Goal: Task Accomplishment & Management: Manage account settings

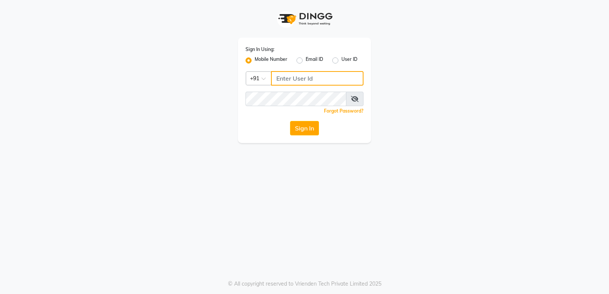
click at [294, 80] on input "Username" at bounding box center [317, 78] width 92 height 14
drag, startPoint x: 323, startPoint y: 77, endPoint x: 277, endPoint y: 80, distance: 45.8
click at [277, 80] on input "9606078828" at bounding box center [317, 78] width 92 height 14
type input "9606078828"
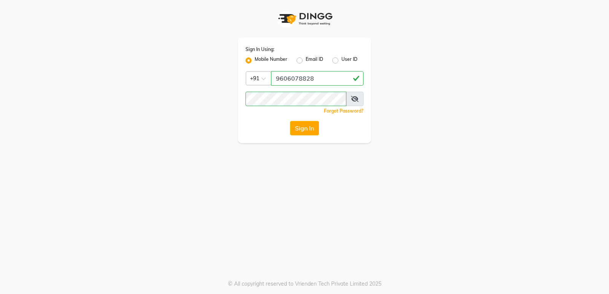
click at [306, 131] on button "Sign In" at bounding box center [304, 128] width 29 height 14
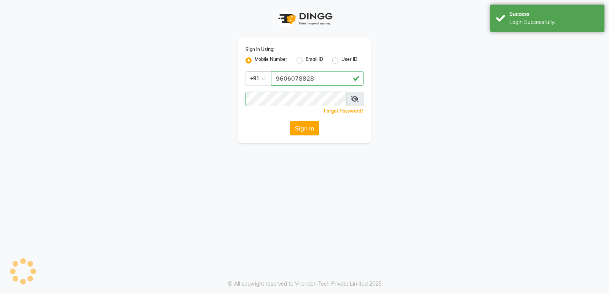
select select "95"
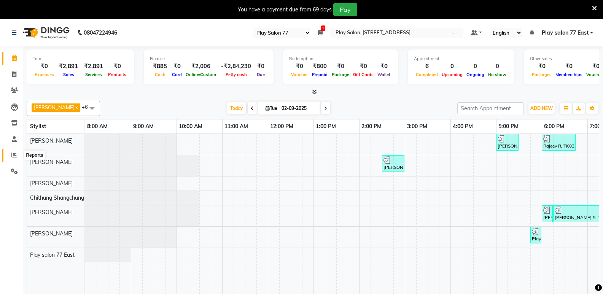
click at [11, 153] on span at bounding box center [14, 155] width 13 height 9
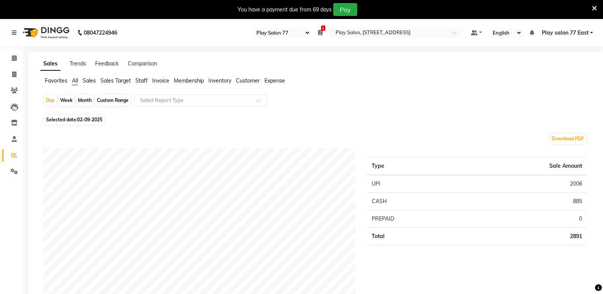
click at [140, 81] on span "Staff" at bounding box center [141, 80] width 12 height 7
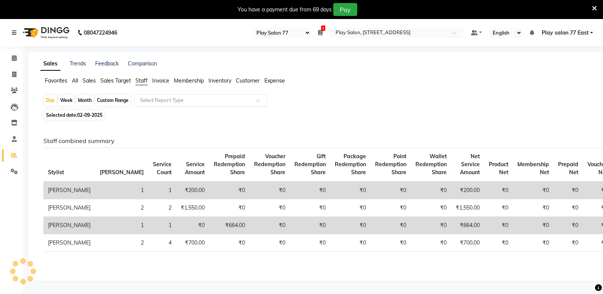
click at [172, 101] on input "text" at bounding box center [194, 101] width 110 height 8
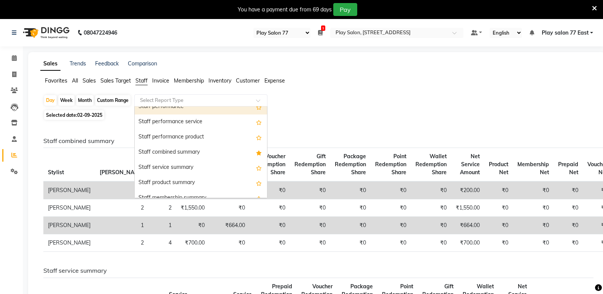
scroll to position [114, 0]
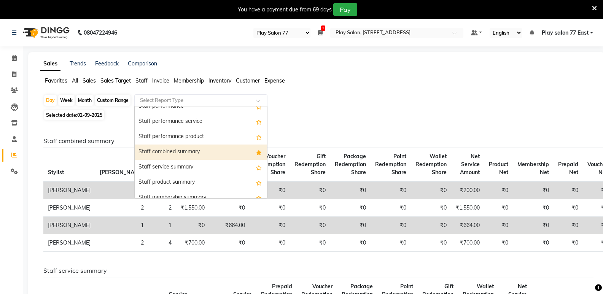
click at [170, 156] on div "Staff combined summary" at bounding box center [201, 152] width 132 height 15
select select "full_report"
select select "csv"
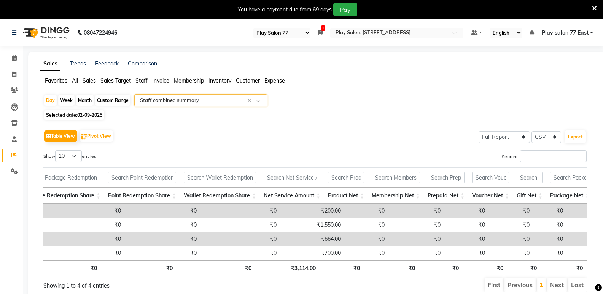
scroll to position [0, 0]
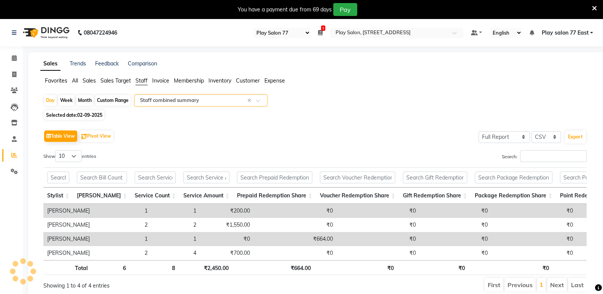
click at [355, 152] on div "Search:" at bounding box center [454, 157] width 266 height 15
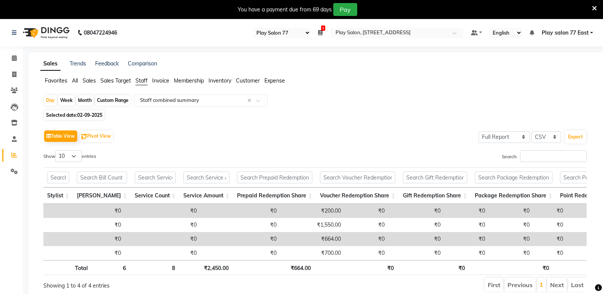
scroll to position [0, 452]
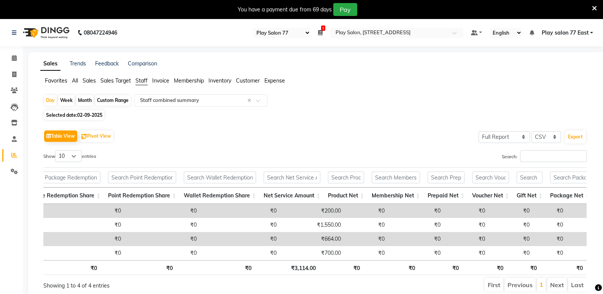
click at [94, 79] on span "Sales" at bounding box center [89, 80] width 13 height 7
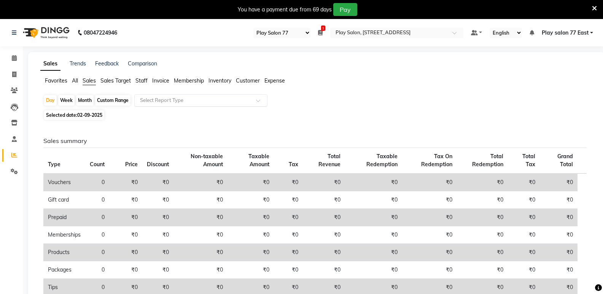
click at [179, 100] on input "text" at bounding box center [194, 101] width 110 height 8
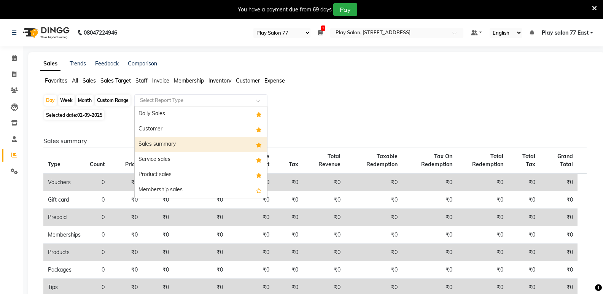
click at [166, 143] on div "Sales summary" at bounding box center [201, 144] width 132 height 15
select select "full_report"
select select "csv"
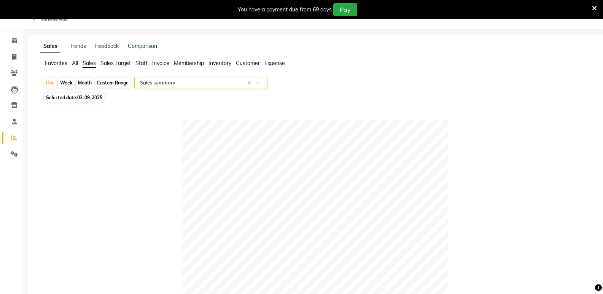
scroll to position [0, 0]
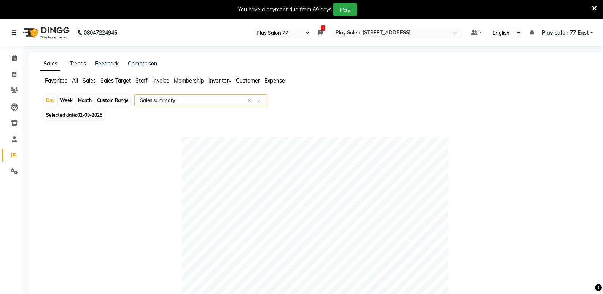
click at [140, 80] on span "Staff" at bounding box center [141, 80] width 12 height 7
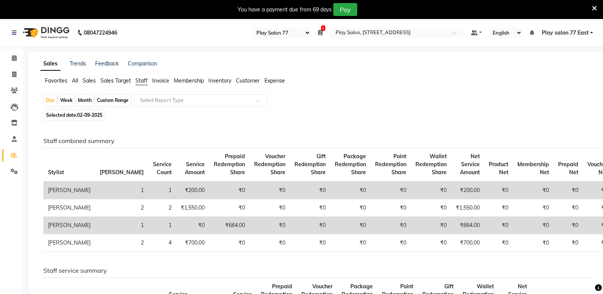
click at [242, 79] on span "Customer" at bounding box center [248, 80] width 24 height 7
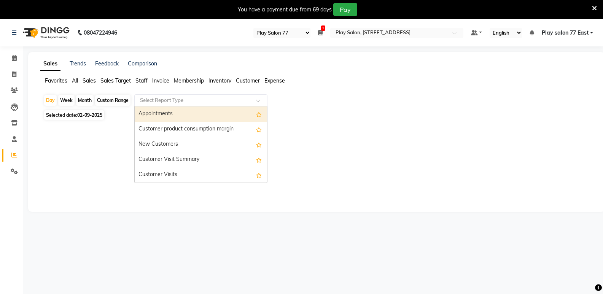
click at [188, 104] on input "text" at bounding box center [194, 101] width 110 height 8
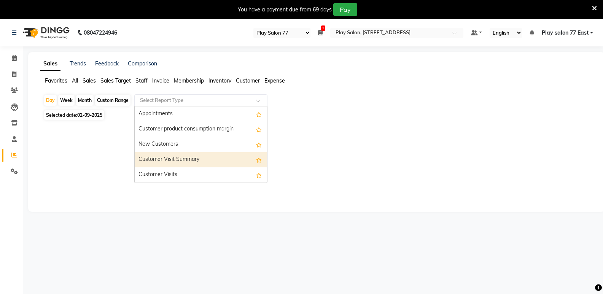
click at [171, 161] on div "Customer Visit Summary" at bounding box center [201, 159] width 132 height 15
select select "full_report"
select select "csv"
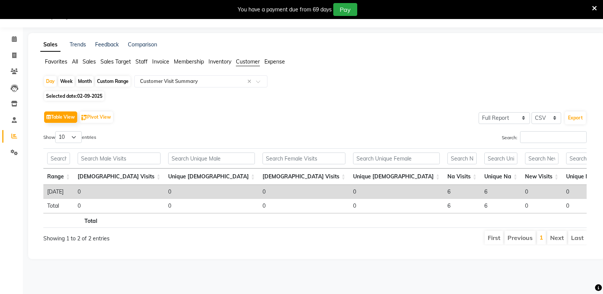
click at [76, 62] on span "All" at bounding box center [75, 61] width 6 height 7
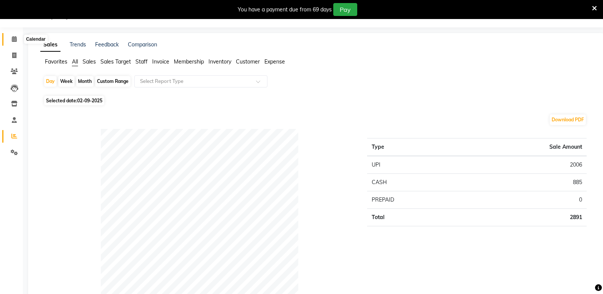
click at [12, 39] on icon at bounding box center [14, 39] width 5 height 6
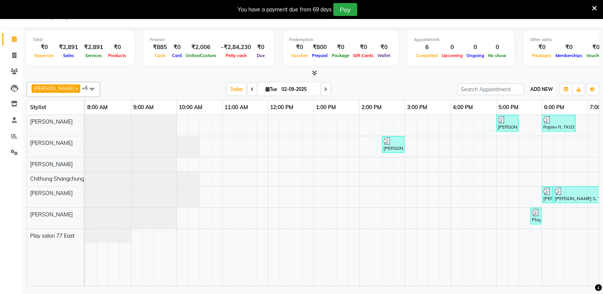
click at [544, 88] on span "ADD NEW" at bounding box center [542, 89] width 22 height 6
click at [520, 131] on link "Add Attendance" at bounding box center [524, 134] width 60 height 10
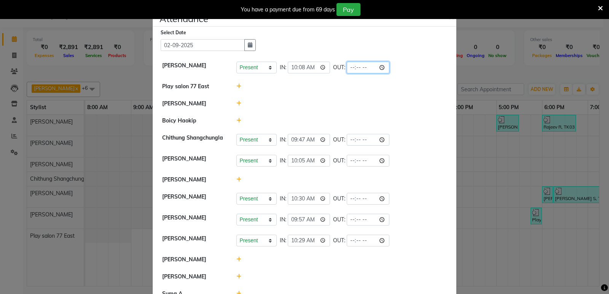
click at [362, 67] on input "time" at bounding box center [368, 68] width 43 height 12
type input "19:45"
click at [408, 100] on div at bounding box center [342, 104] width 222 height 8
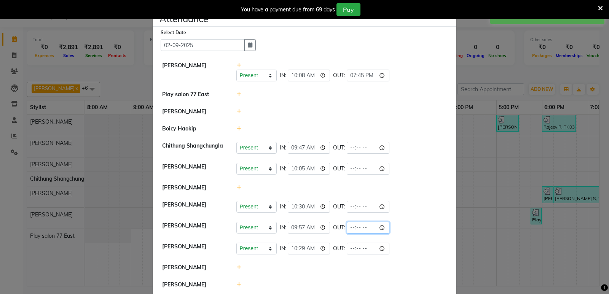
click at [357, 226] on input "time" at bounding box center [368, 228] width 43 height 12
click at [360, 228] on input "time" at bounding box center [368, 228] width 43 height 12
type input "19:36"
click at [402, 185] on div at bounding box center [342, 188] width 222 height 8
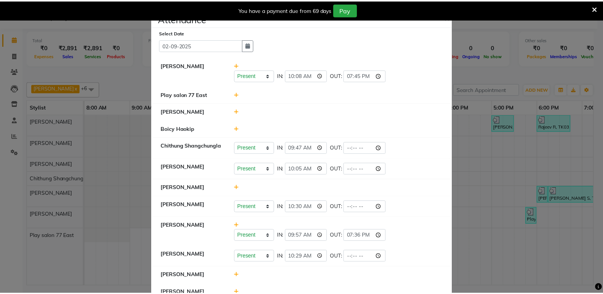
scroll to position [38, 0]
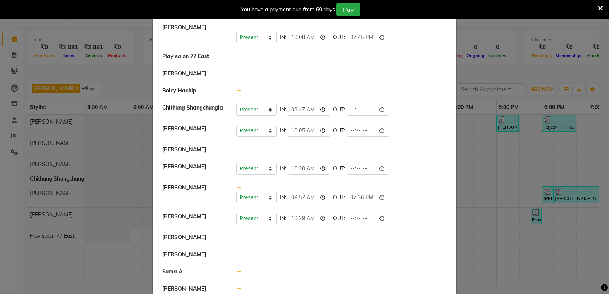
click at [493, 212] on ngb-modal-window "Attendance × Select Date [DATE] [PERSON_NAME] Present Absent Late Half Day Week…" at bounding box center [304, 147] width 609 height 294
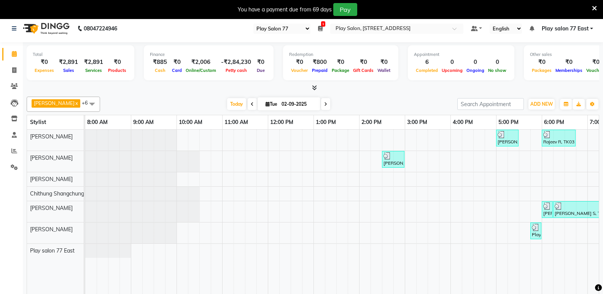
scroll to position [0, 0]
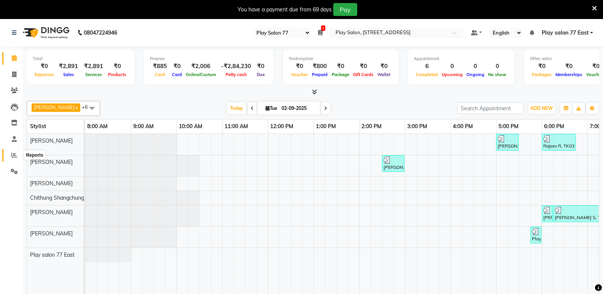
click at [11, 155] on span at bounding box center [14, 155] width 13 height 9
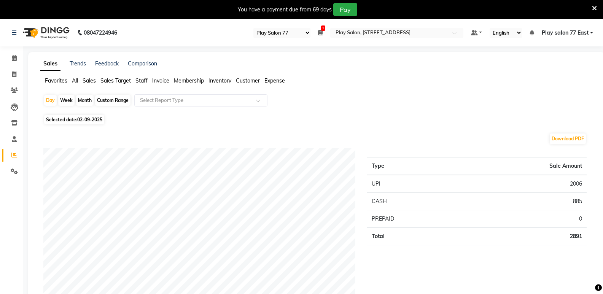
click at [89, 80] on span "Sales" at bounding box center [89, 80] width 13 height 7
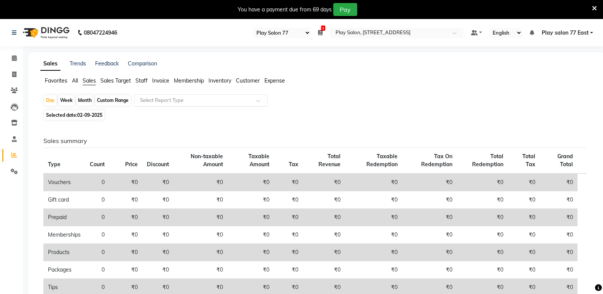
click at [157, 101] on input "text" at bounding box center [194, 101] width 110 height 8
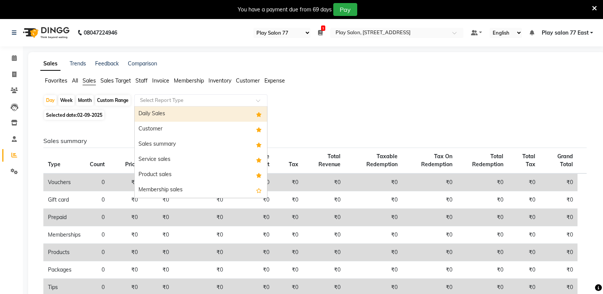
click at [143, 80] on span "Staff" at bounding box center [141, 80] width 12 height 7
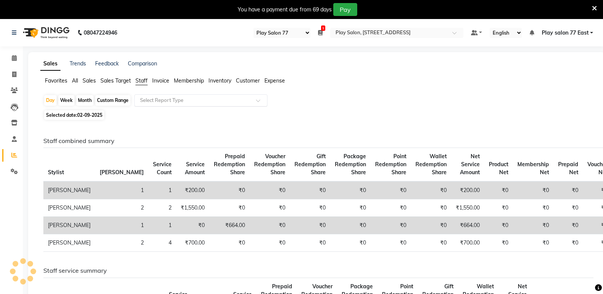
click at [162, 99] on input "text" at bounding box center [194, 101] width 110 height 8
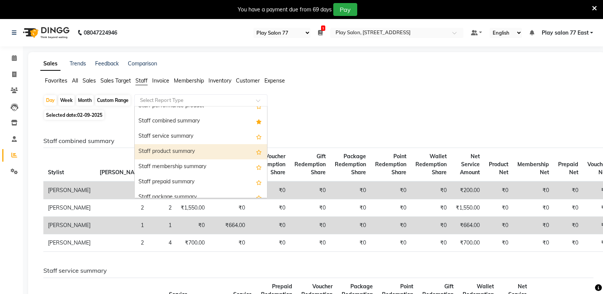
scroll to position [152, 0]
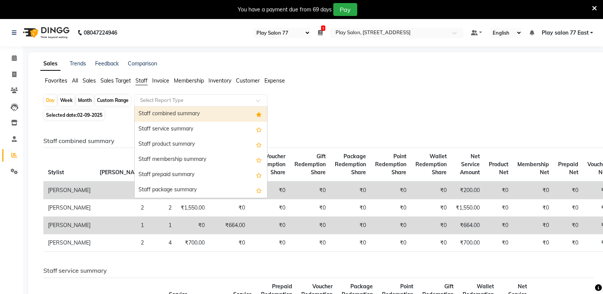
click at [179, 115] on div "Staff combined summary" at bounding box center [201, 114] width 132 height 15
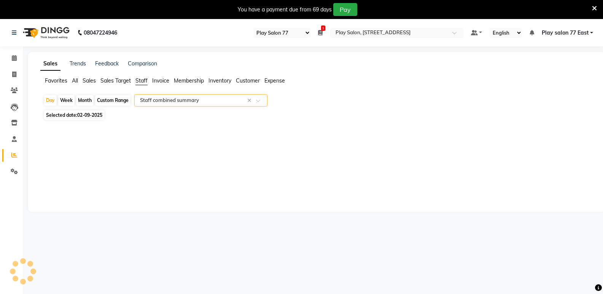
select select "full_report"
select select "csv"
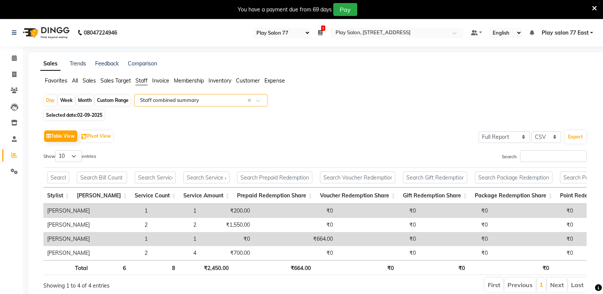
click at [67, 116] on span "Selected date: [DATE]" at bounding box center [74, 115] width 60 height 10
select select "9"
select select "2025"
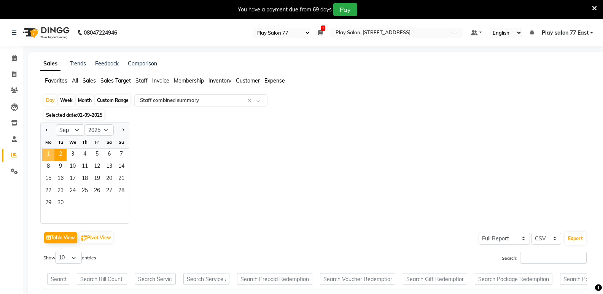
click at [51, 154] on span "1" at bounding box center [48, 155] width 12 height 12
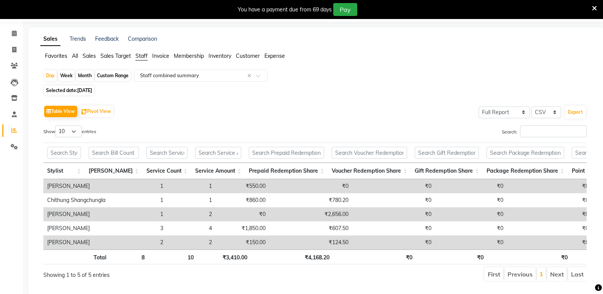
scroll to position [38, 0]
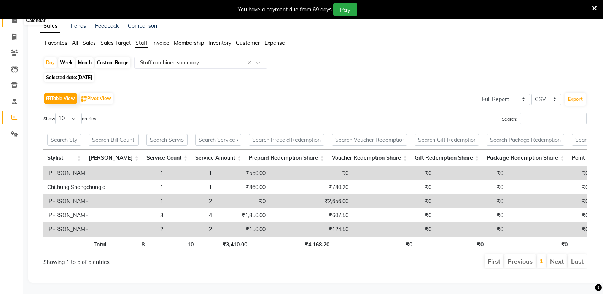
click at [13, 22] on icon at bounding box center [14, 21] width 5 height 6
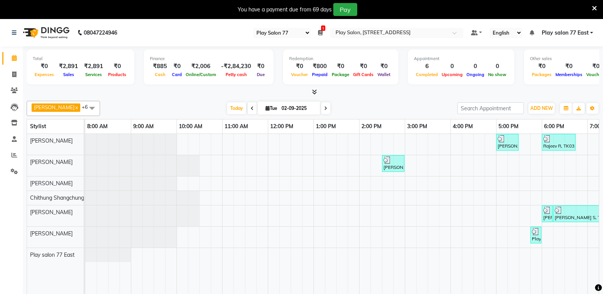
click at [320, 34] on icon at bounding box center [320, 32] width 5 height 5
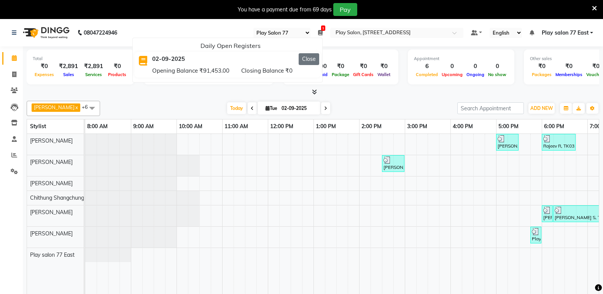
click at [308, 61] on button "Close" at bounding box center [309, 59] width 21 height 12
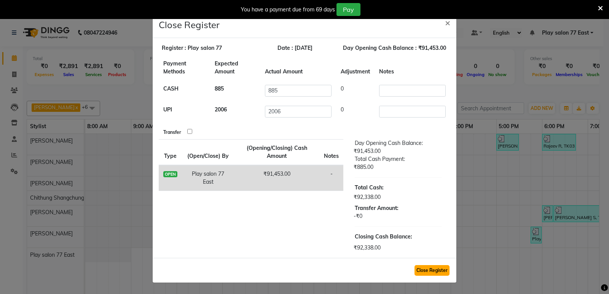
click at [430, 273] on button "Close Register" at bounding box center [431, 270] width 35 height 11
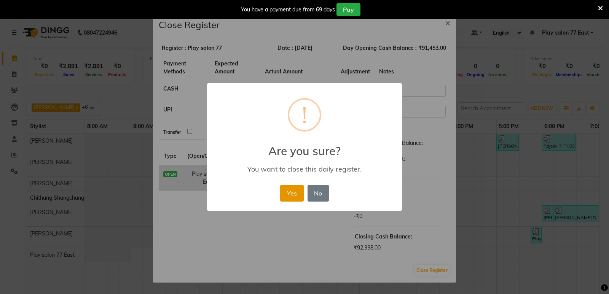
click at [299, 196] on button "Yes" at bounding box center [291, 193] width 23 height 17
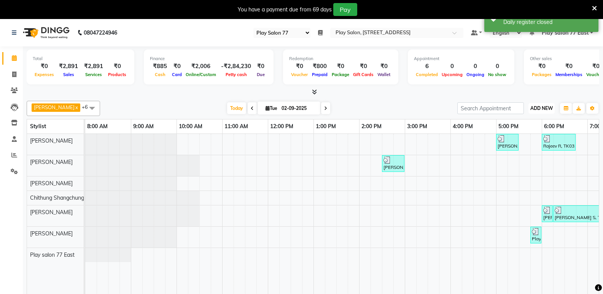
click at [546, 109] on span "ADD NEW" at bounding box center [542, 108] width 22 height 6
click at [527, 155] on link "Add Attendance" at bounding box center [524, 153] width 60 height 10
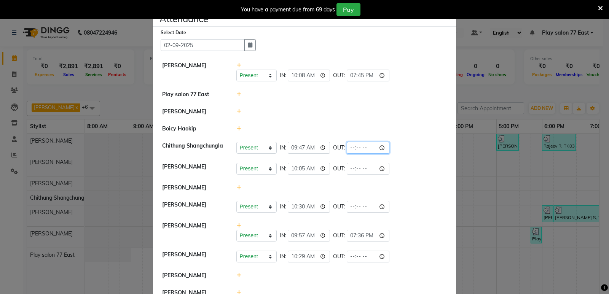
click at [359, 150] on input "time" at bounding box center [368, 148] width 43 height 12
type input "20:02"
click at [486, 185] on ngb-modal-window "Attendance × Select Date [DATE] [PERSON_NAME] Present Absent Late Half Day Week…" at bounding box center [304, 147] width 609 height 294
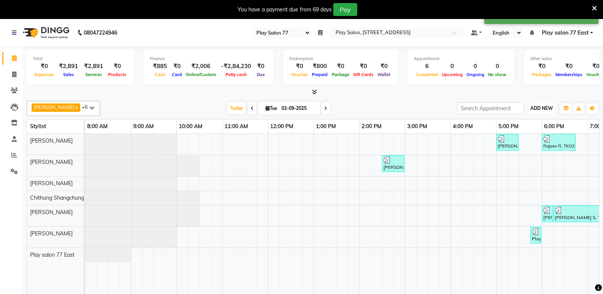
click at [535, 107] on span "ADD NEW" at bounding box center [542, 108] width 22 height 6
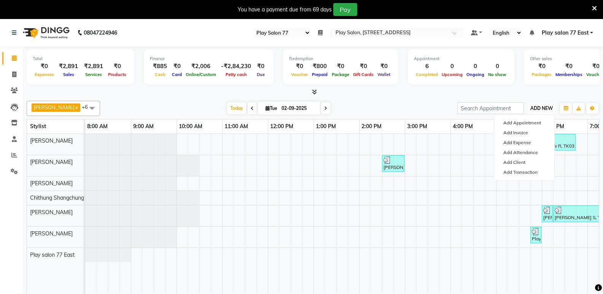
click at [549, 109] on span "ADD NEW" at bounding box center [542, 108] width 22 height 6
click at [535, 109] on span "ADD NEW" at bounding box center [542, 108] width 22 height 6
click at [520, 153] on link "Add Attendance" at bounding box center [524, 153] width 60 height 10
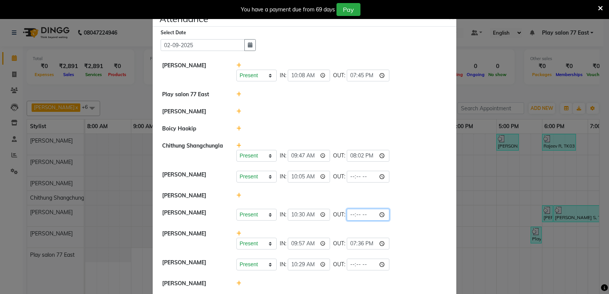
click at [360, 214] on input "time" at bounding box center [368, 215] width 43 height 12
type input "20:00"
drag, startPoint x: 419, startPoint y: 112, endPoint x: 409, endPoint y: 114, distance: 10.2
click at [419, 112] on div at bounding box center [342, 112] width 222 height 8
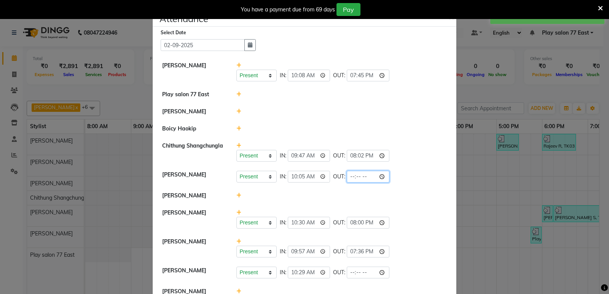
click at [361, 176] on input "time" at bounding box center [368, 177] width 43 height 12
type input "20:00"
click at [437, 195] on div at bounding box center [342, 196] width 222 height 8
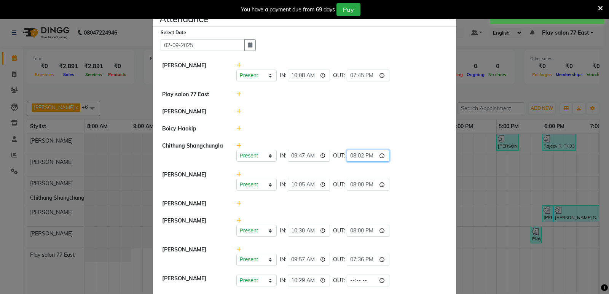
click at [359, 156] on input "20:02" at bounding box center [368, 156] width 43 height 12
type input "20:00"
drag, startPoint x: 407, startPoint y: 198, endPoint x: 395, endPoint y: 198, distance: 11.8
click at [407, 198] on li "[PERSON_NAME]" at bounding box center [305, 204] width 300 height 18
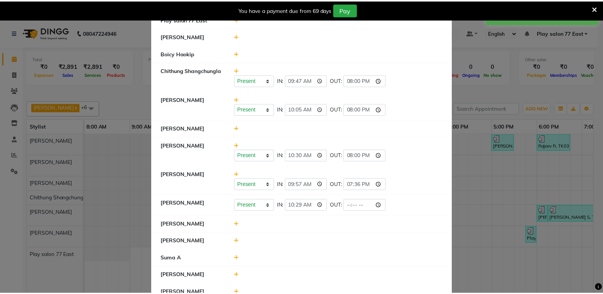
scroll to position [76, 0]
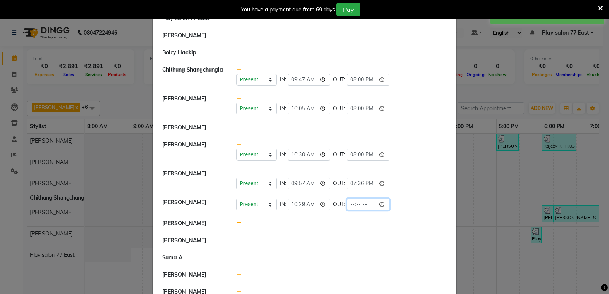
click at [360, 204] on input "time" at bounding box center [368, 205] width 43 height 12
type input "20:00"
click at [417, 134] on li "[PERSON_NAME]" at bounding box center [305, 128] width 300 height 18
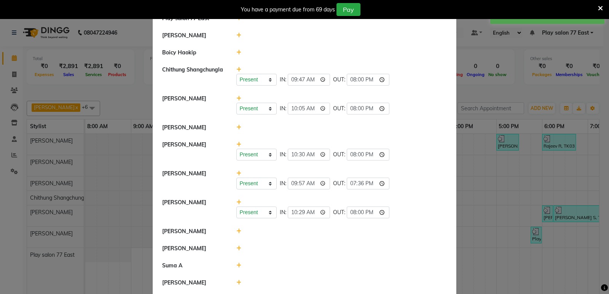
click at [481, 179] on ngb-modal-window "Attendance × Select Date [DATE] [PERSON_NAME] Present Absent Late Half Day Week…" at bounding box center [304, 147] width 609 height 294
